Goal: Transaction & Acquisition: Purchase product/service

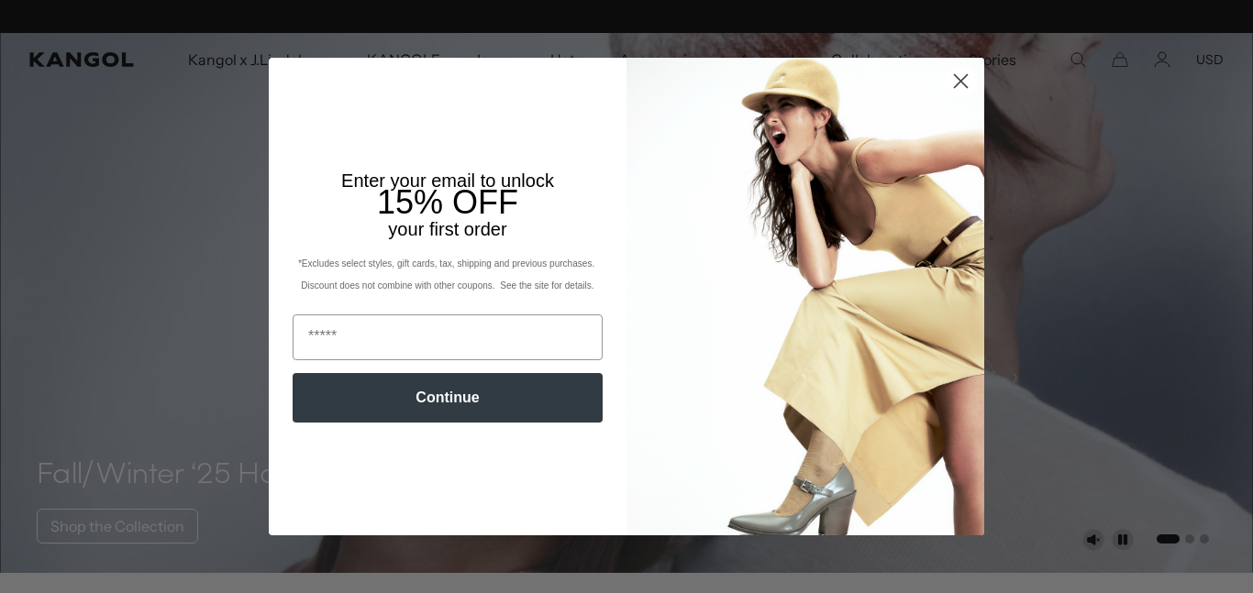
scroll to position [0, 378]
click at [966, 74] on icon "Close dialog" at bounding box center [960, 81] width 32 height 32
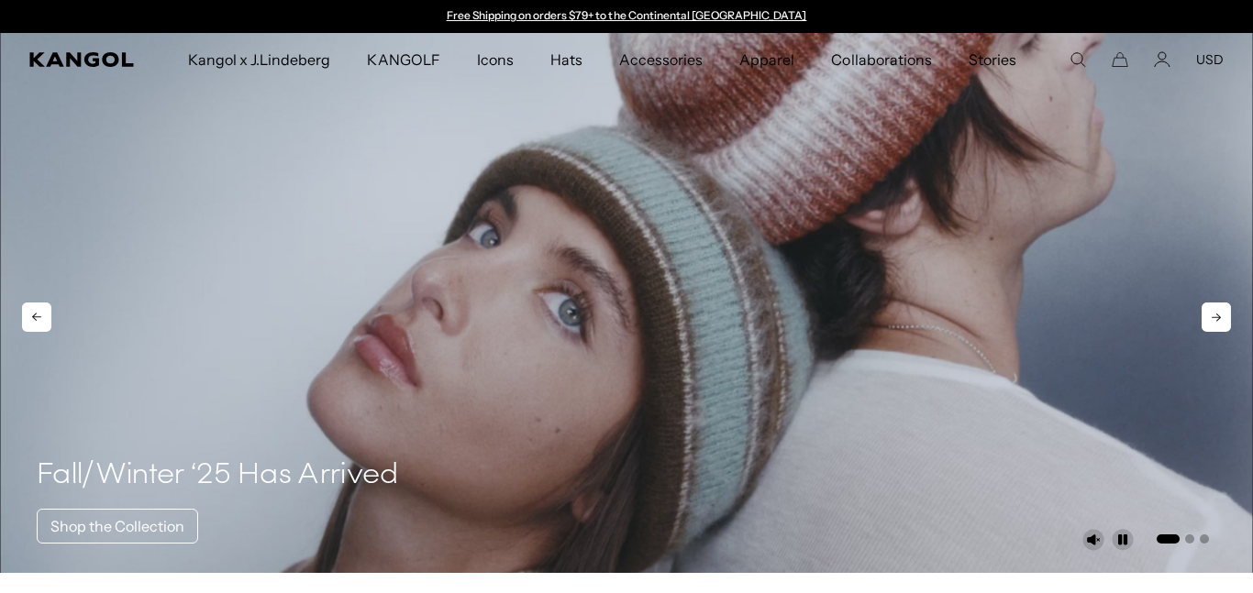
scroll to position [0, 0]
click at [1068, 60] on ul "Kangol x J.Lindeberg Kangol x J.Lindeberg Men's Shop All Headwear Tops Outerwea…" at bounding box center [602, 59] width 934 height 53
click at [1069, 61] on ul "Kangol x J.Lindeberg Kangol x J.Lindeberg Men's Shop All Headwear Tops Outerwea…" at bounding box center [602, 59] width 934 height 53
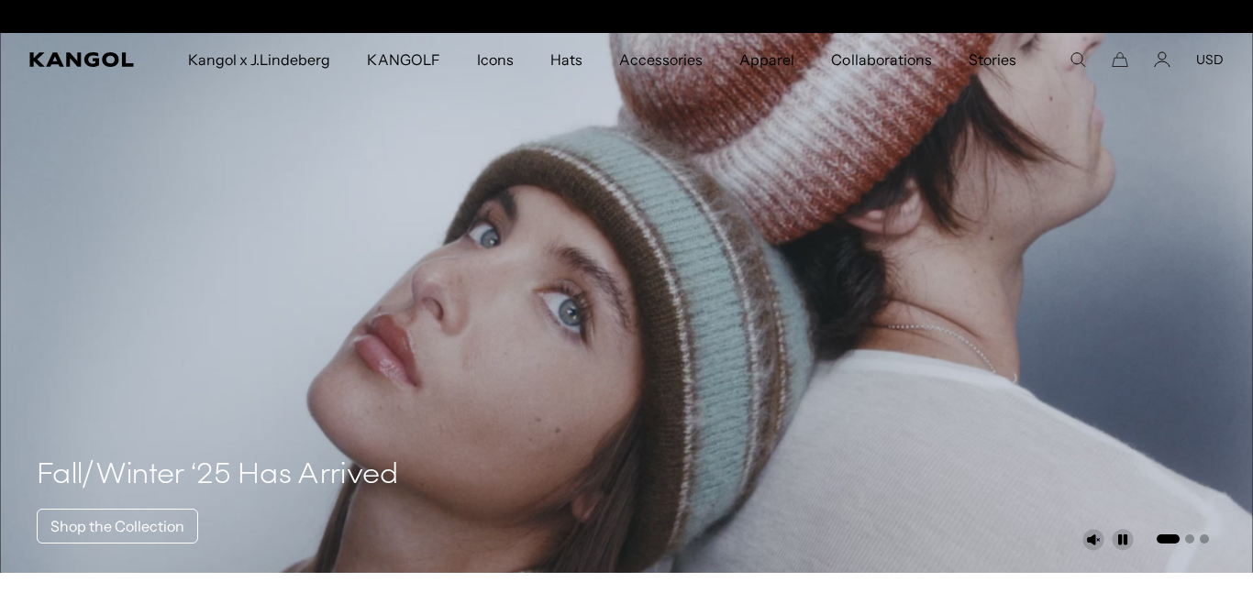
scroll to position [0, 0]
click at [1075, 59] on icon "Search here" at bounding box center [1077, 59] width 17 height 17
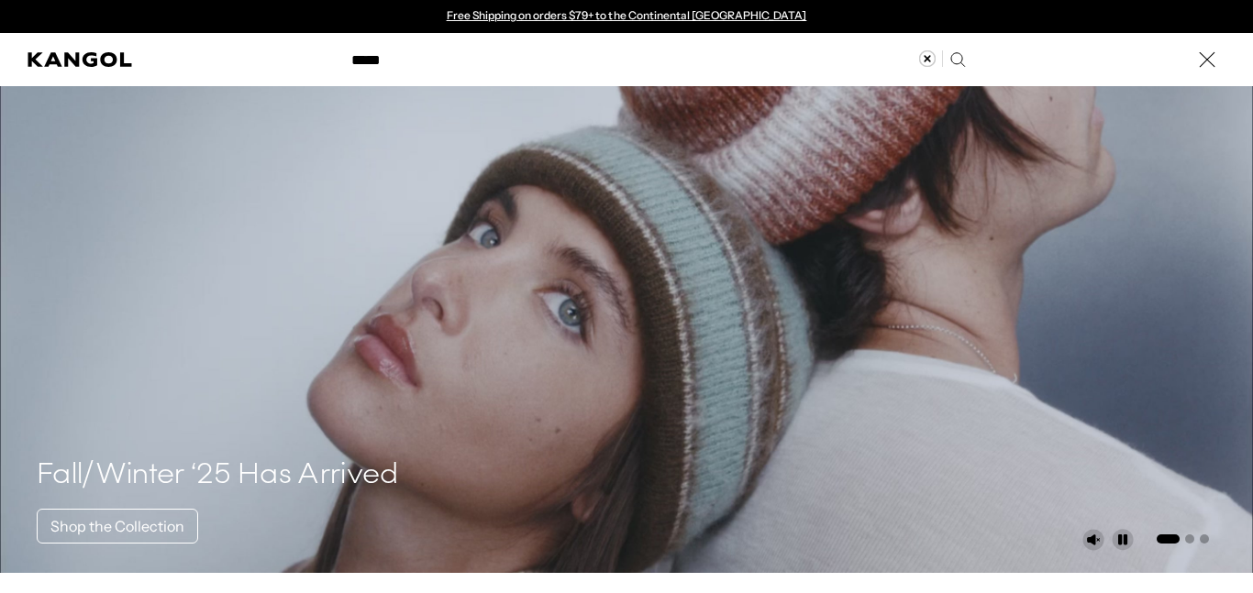
type input "*****"
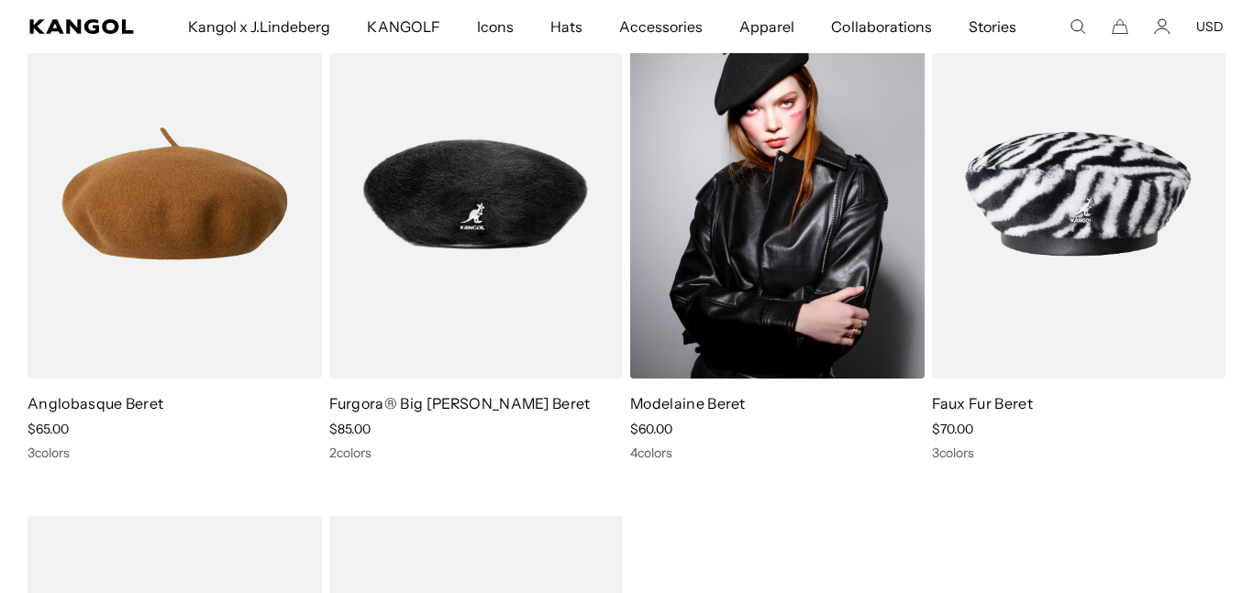
scroll to position [0, 378]
click at [701, 276] on img at bounding box center [777, 193] width 294 height 369
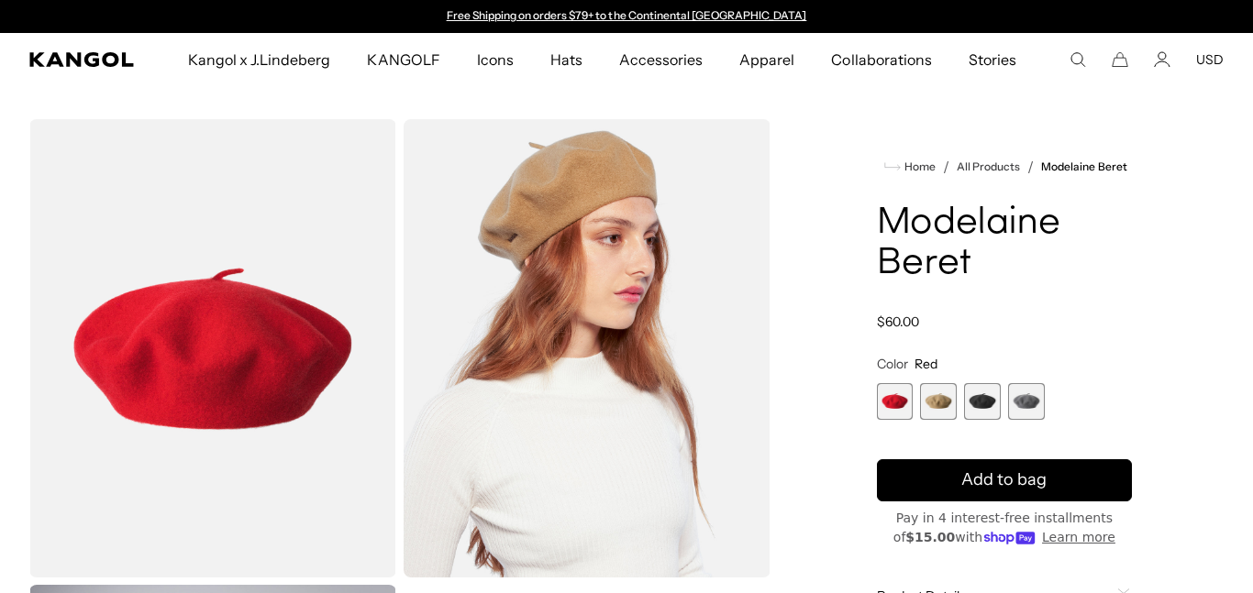
click at [941, 383] on span "2 of 4" at bounding box center [938, 401] width 37 height 37
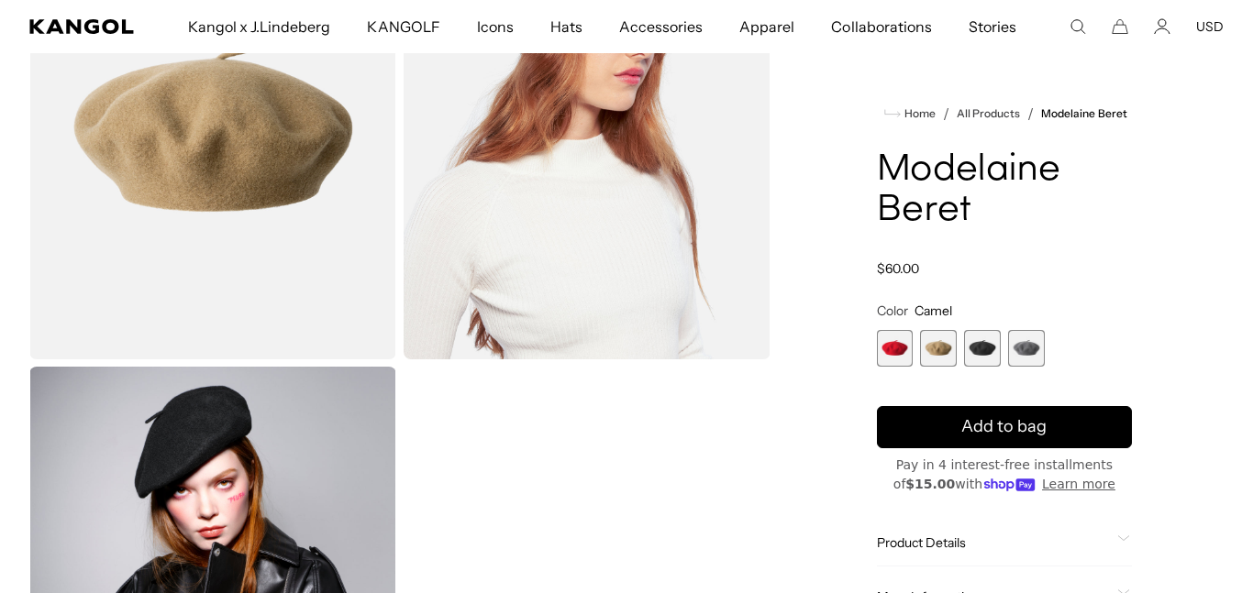
click at [976, 344] on span "3 of 4" at bounding box center [982, 348] width 37 height 37
click at [1033, 339] on span "4 of 4" at bounding box center [1026, 348] width 37 height 37
